Goal: Transaction & Acquisition: Purchase product/service

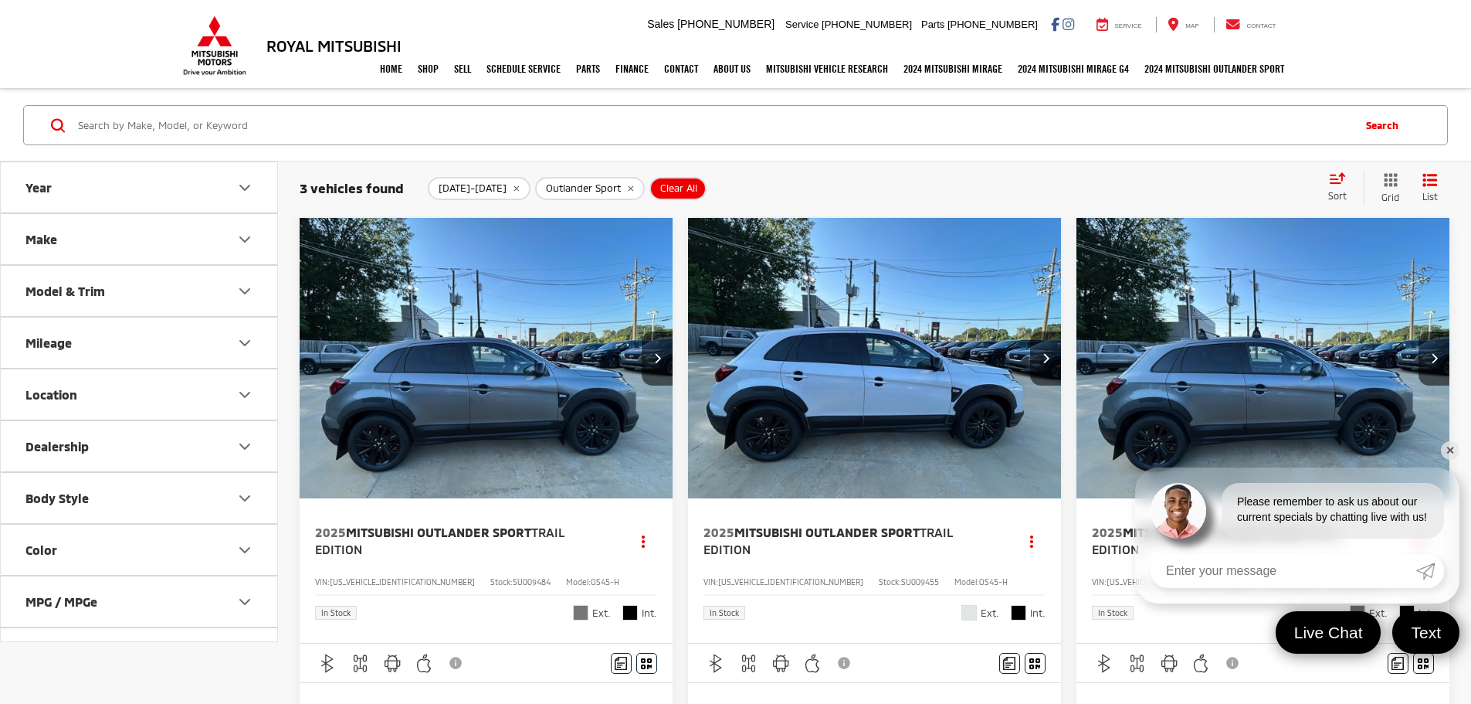
click at [568, 185] on span "Outlander Sport" at bounding box center [583, 188] width 75 height 12
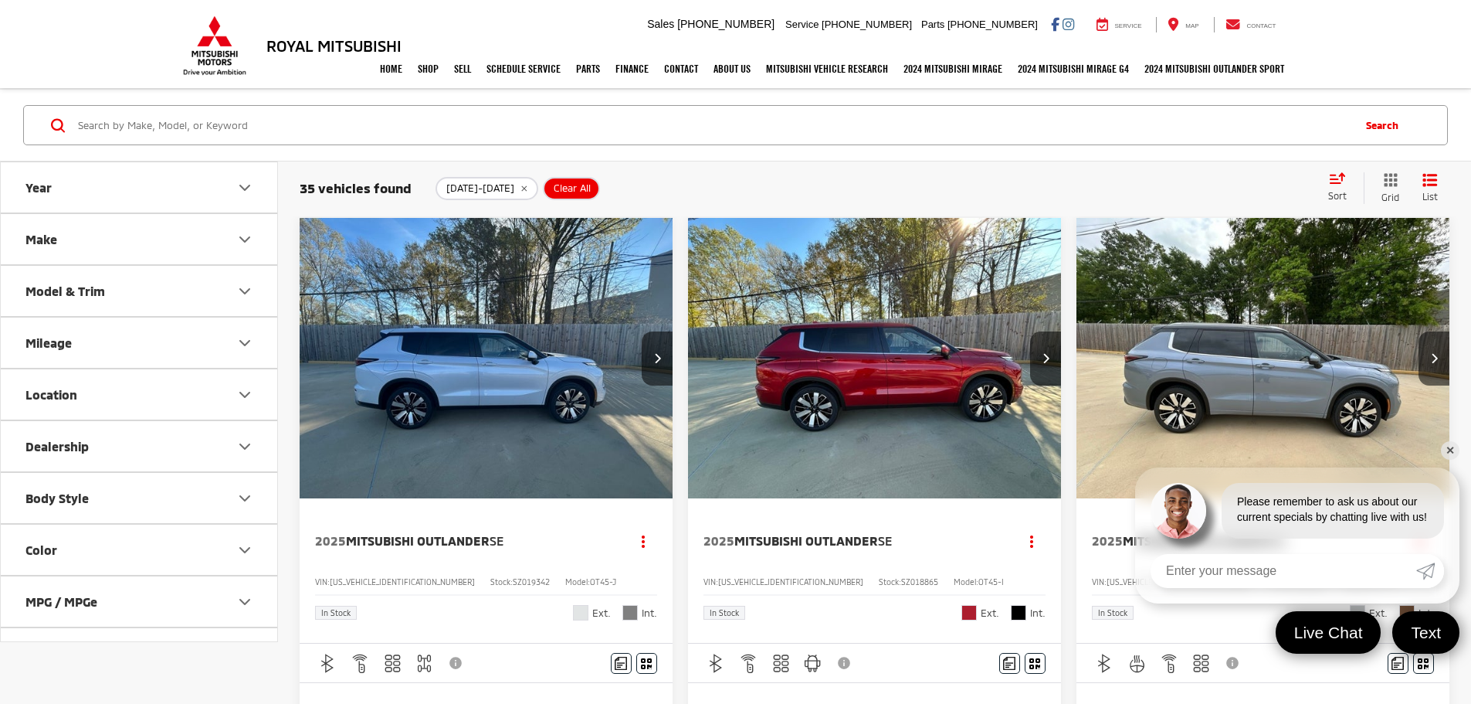
click at [748, 340] on img "2025 Mitsubishi Outlander SE 0" at bounding box center [874, 359] width 375 height 282
